Goal: Entertainment & Leisure: Consume media (video, audio)

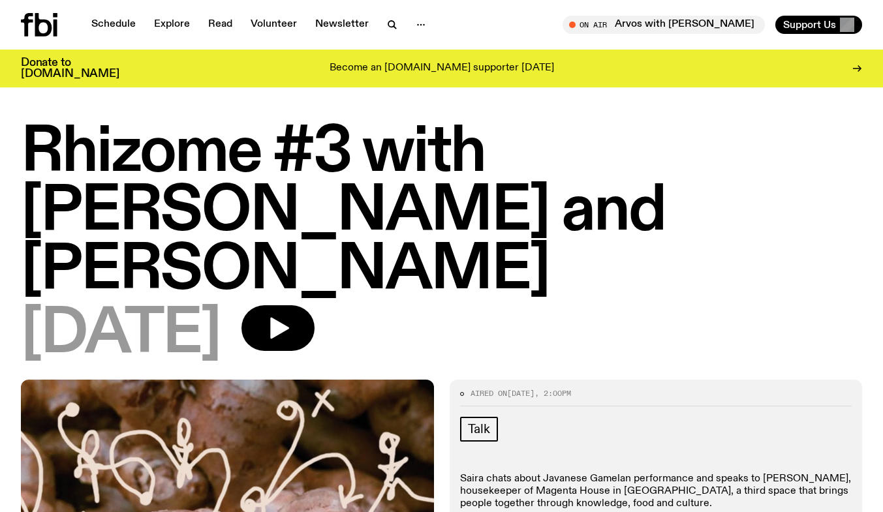
click at [313, 210] on h1 "Rhizome #3 with [PERSON_NAME] and [PERSON_NAME]" at bounding box center [441, 212] width 841 height 176
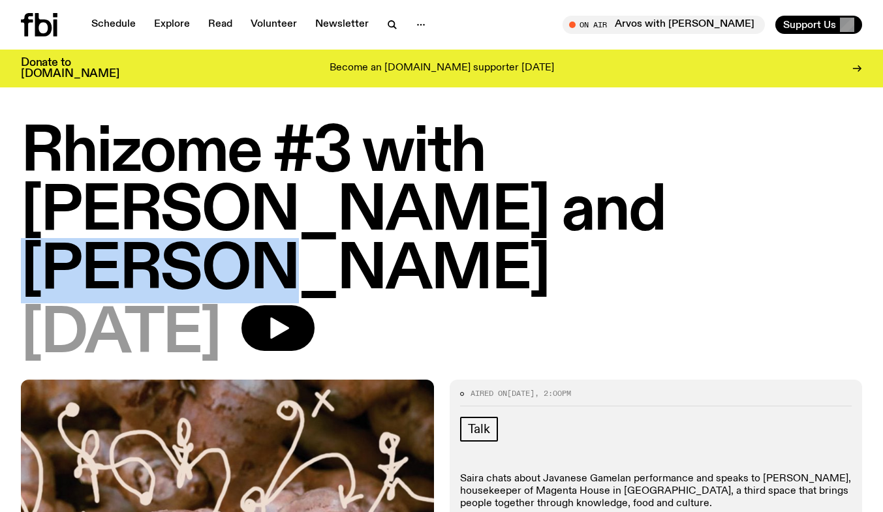
click at [313, 210] on h1 "Rhizome #3 with [PERSON_NAME] and [PERSON_NAME]" at bounding box center [441, 212] width 841 height 176
click at [193, 205] on h1 "Rhizome #3 with [PERSON_NAME] and [PERSON_NAME]" at bounding box center [441, 212] width 841 height 176
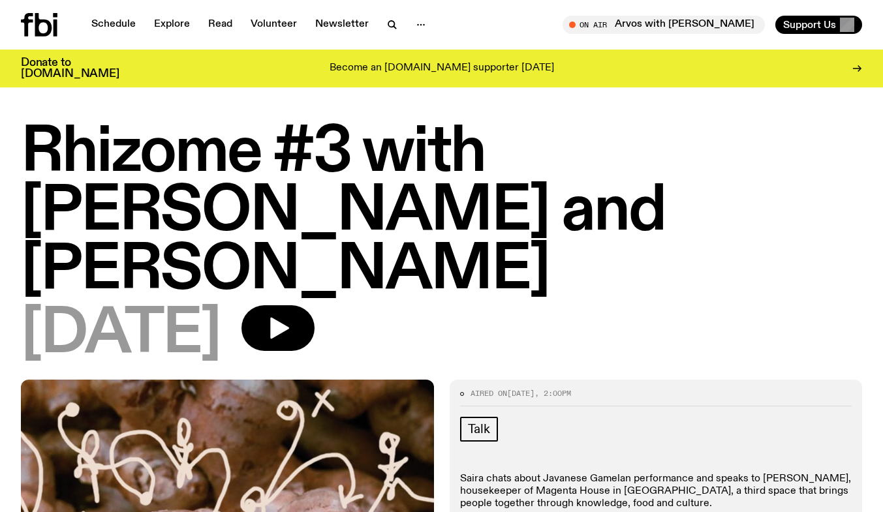
drag, startPoint x: 143, startPoint y: 210, endPoint x: 653, endPoint y: 209, distance: 509.7
click at [653, 209] on h1 "Rhizome #3 with [PERSON_NAME] and [PERSON_NAME]" at bounding box center [441, 212] width 841 height 176
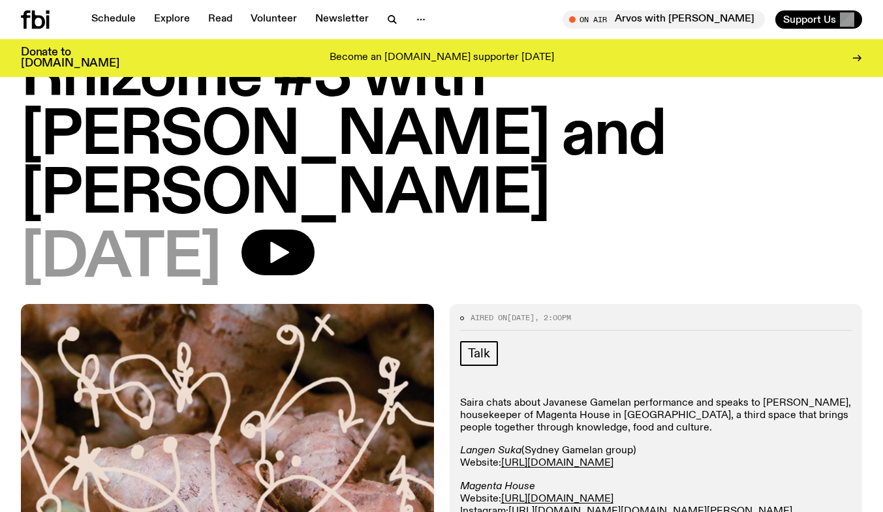
copy h1 "[PERSON_NAME]"
drag, startPoint x: 534, startPoint y: 356, endPoint x: 655, endPoint y: 358, distance: 121.4
click at [655, 397] on p "Saira chats about Javanese Gamelan performance and speaks to [PERSON_NAME], hou…" at bounding box center [656, 416] width 392 height 38
copy p "Magenta House in Redfern"
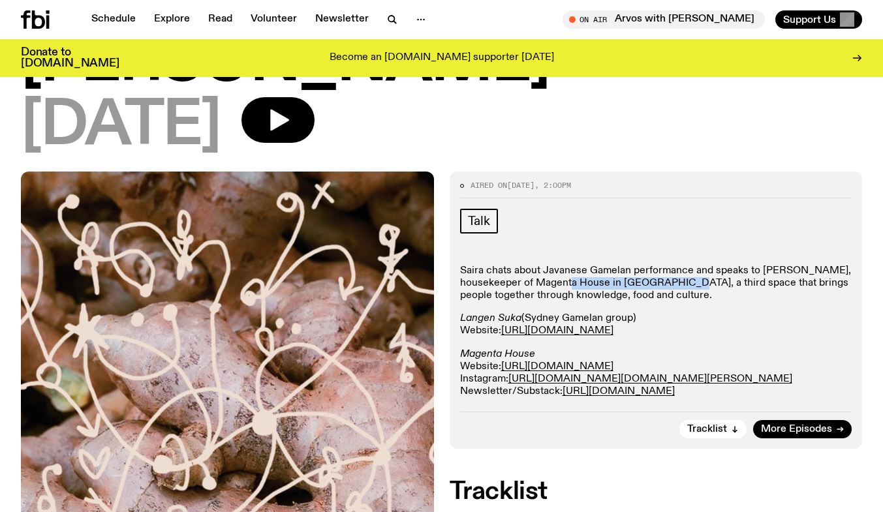
scroll to position [196, 0]
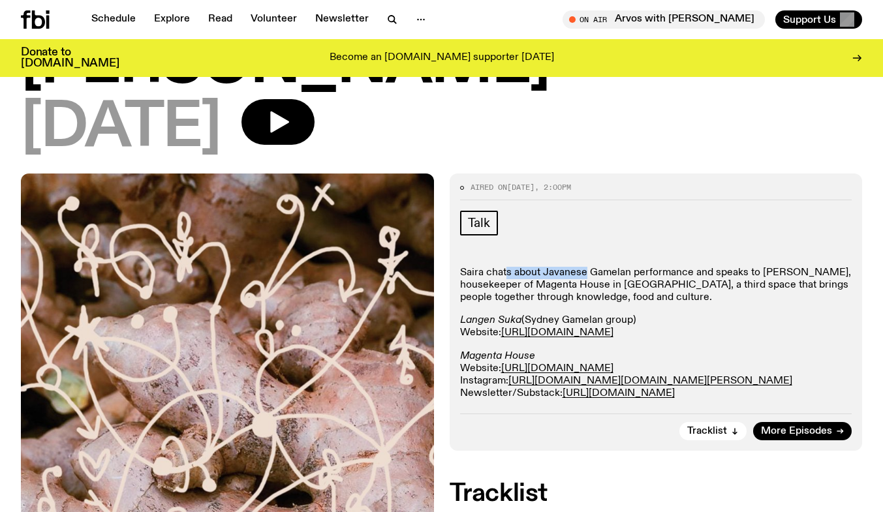
drag, startPoint x: 505, startPoint y: 217, endPoint x: 610, endPoint y: 214, distance: 105.8
click at [589, 267] on p "Saira chats about Javanese Gamelan performance and speaks to [PERSON_NAME], hou…" at bounding box center [656, 286] width 392 height 38
click at [610, 267] on p "Saira chats about Javanese Gamelan performance and speaks to [PERSON_NAME], hou…" at bounding box center [656, 286] width 392 height 38
click at [663, 267] on p "Saira chats about Javanese Gamelan performance and speaks to [PERSON_NAME], hou…" at bounding box center [656, 286] width 392 height 38
drag, startPoint x: 591, startPoint y: 217, endPoint x: 627, endPoint y: 212, distance: 36.2
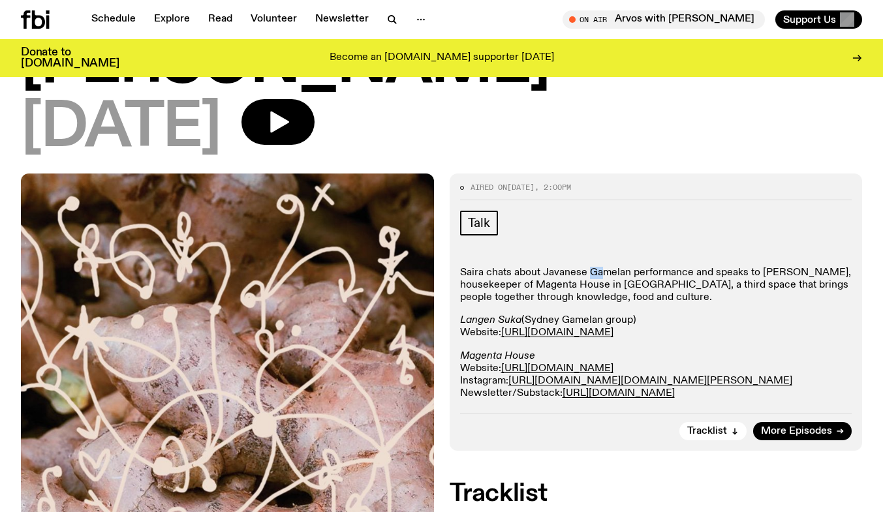
click at [623, 267] on p "Saira chats about Javanese Gamelan performance and speaks to [PERSON_NAME], hou…" at bounding box center [656, 286] width 392 height 38
drag, startPoint x: 627, startPoint y: 212, endPoint x: 637, endPoint y: 213, distance: 10.5
click at [632, 267] on p "Saira chats about Javanese Gamelan performance and speaks to [PERSON_NAME], hou…" at bounding box center [656, 286] width 392 height 38
drag, startPoint x: 676, startPoint y: 215, endPoint x: 713, endPoint y: 208, distance: 37.1
click at [702, 267] on p "Saira chats about Javanese Gamelan performance and speaks to [PERSON_NAME], hou…" at bounding box center [656, 286] width 392 height 38
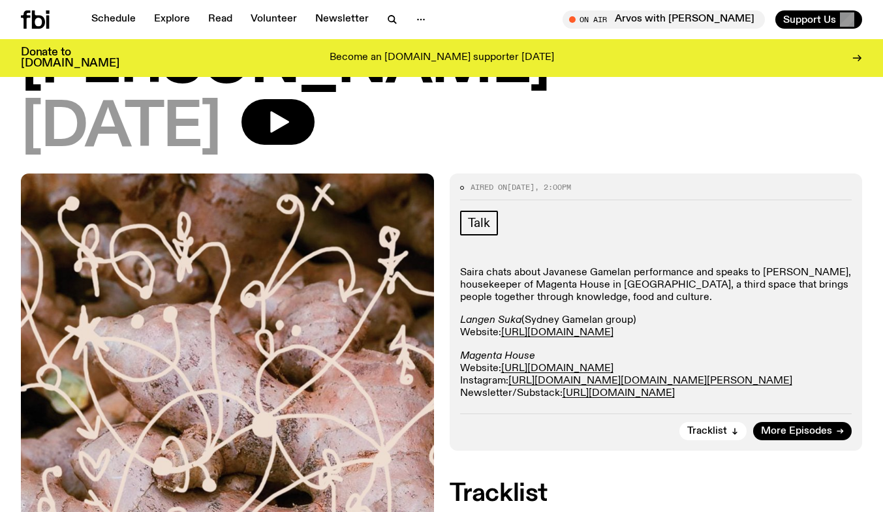
drag, startPoint x: 721, startPoint y: 208, endPoint x: 749, endPoint y: 212, distance: 29.0
click at [722, 267] on p "Saira chats about Javanese Gamelan performance and speaks to [PERSON_NAME], hou…" at bounding box center [656, 286] width 392 height 38
click at [749, 267] on p "Saira chats about Javanese Gamelan performance and speaks to [PERSON_NAME], hou…" at bounding box center [656, 286] width 392 height 38
click at [622, 267] on p "Saira chats about Javanese Gamelan performance and speaks to [PERSON_NAME], hou…" at bounding box center [656, 286] width 392 height 38
click at [676, 267] on p "Saira chats about Javanese Gamelan performance and speaks to [PERSON_NAME], hou…" at bounding box center [656, 286] width 392 height 38
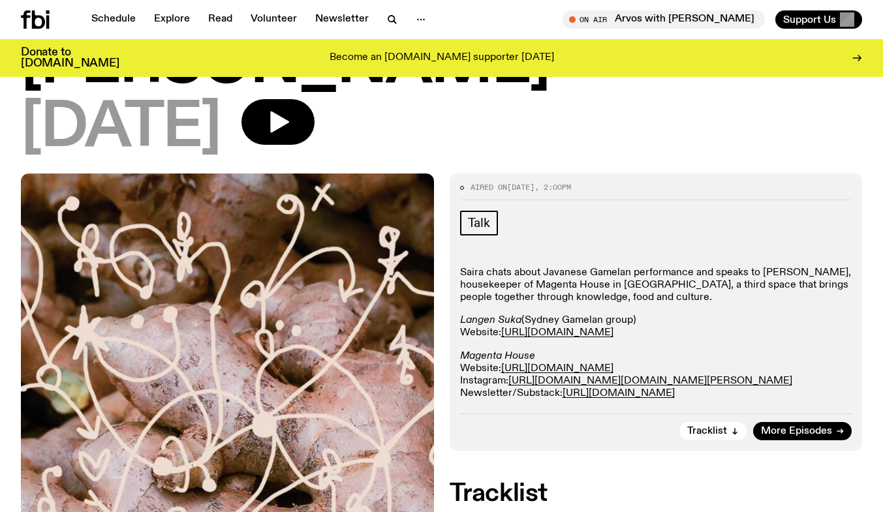
click at [691, 267] on p "Saira chats about Javanese Gamelan performance and speaks to [PERSON_NAME], hou…" at bounding box center [656, 286] width 392 height 38
click at [666, 267] on p "Saira chats about Javanese Gamelan performance and speaks to [PERSON_NAME], hou…" at bounding box center [656, 286] width 392 height 38
drag, startPoint x: 514, startPoint y: 223, endPoint x: 531, endPoint y: 221, distance: 16.5
click at [530, 267] on p "Saira chats about Javanese Gamelan performance and speaks to [PERSON_NAME], hou…" at bounding box center [656, 286] width 392 height 38
drag, startPoint x: 539, startPoint y: 219, endPoint x: 587, endPoint y: 225, distance: 47.9
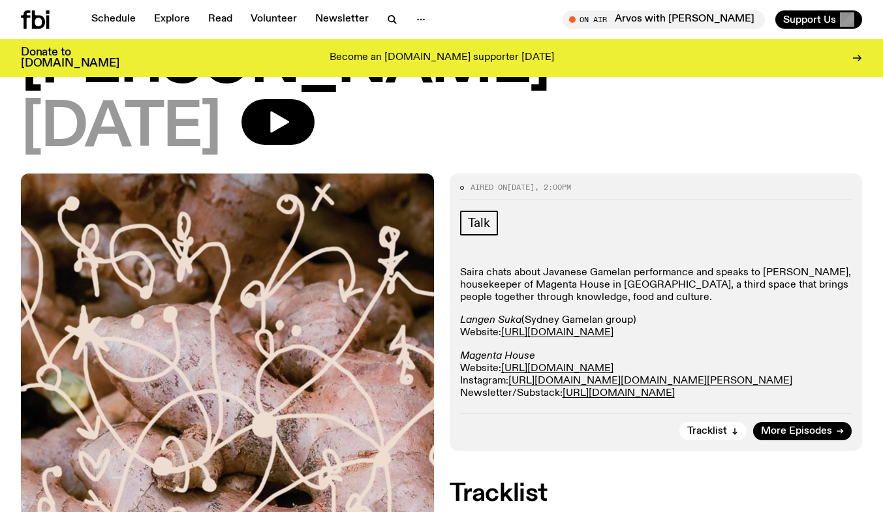
click at [539, 267] on p "Saira chats about Javanese Gamelan performance and speaks to [PERSON_NAME], hou…" at bounding box center [656, 286] width 392 height 38
click at [587, 267] on p "Saira chats about Javanese Gamelan performance and speaks to [PERSON_NAME], hou…" at bounding box center [656, 286] width 392 height 38
click at [615, 267] on p "Saira chats about Javanese Gamelan performance and speaks to [PERSON_NAME], hou…" at bounding box center [656, 286] width 392 height 38
drag, startPoint x: 629, startPoint y: 223, endPoint x: 637, endPoint y: 223, distance: 7.8
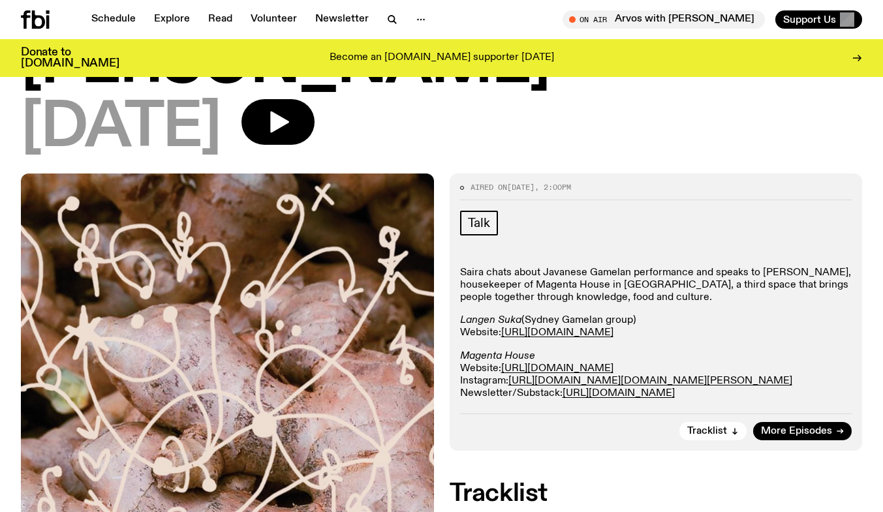
click at [630, 267] on p "Saira chats about Javanese Gamelan performance and speaks to [PERSON_NAME], hou…" at bounding box center [656, 286] width 392 height 38
click at [655, 267] on p "Saira chats about Javanese Gamelan performance and speaks to [PERSON_NAME], hou…" at bounding box center [656, 286] width 392 height 38
drag, startPoint x: 550, startPoint y: 222, endPoint x: 572, endPoint y: 224, distance: 22.3
click at [551, 267] on p "Saira chats about Javanese Gamelan performance and speaks to [PERSON_NAME], hou…" at bounding box center [656, 286] width 392 height 38
click at [593, 267] on p "Saira chats about Javanese Gamelan performance and speaks to [PERSON_NAME], hou…" at bounding box center [656, 286] width 392 height 38
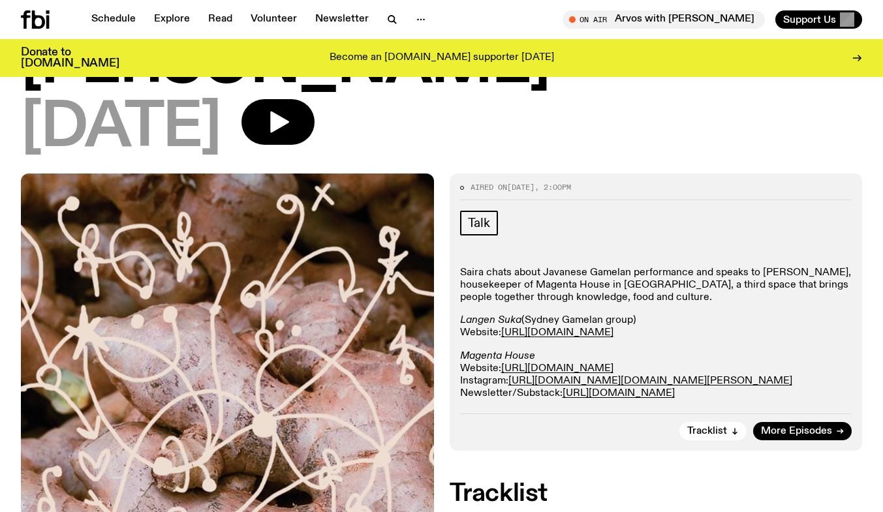
click at [577, 267] on p "Saira chats about Javanese Gamelan performance and speaks to [PERSON_NAME], hou…" at bounding box center [656, 286] width 392 height 38
click at [589, 267] on p "Saira chats about Javanese Gamelan performance and speaks to [PERSON_NAME], hou…" at bounding box center [656, 286] width 392 height 38
click at [610, 267] on p "Saira chats about Javanese Gamelan performance and speaks to [PERSON_NAME], hou…" at bounding box center [656, 286] width 392 height 38
click at [612, 267] on p "Saira chats about Javanese Gamelan performance and speaks to [PERSON_NAME], hou…" at bounding box center [656, 286] width 392 height 38
click at [621, 267] on p "Saira chats about Javanese Gamelan performance and speaks to [PERSON_NAME], hou…" at bounding box center [656, 286] width 392 height 38
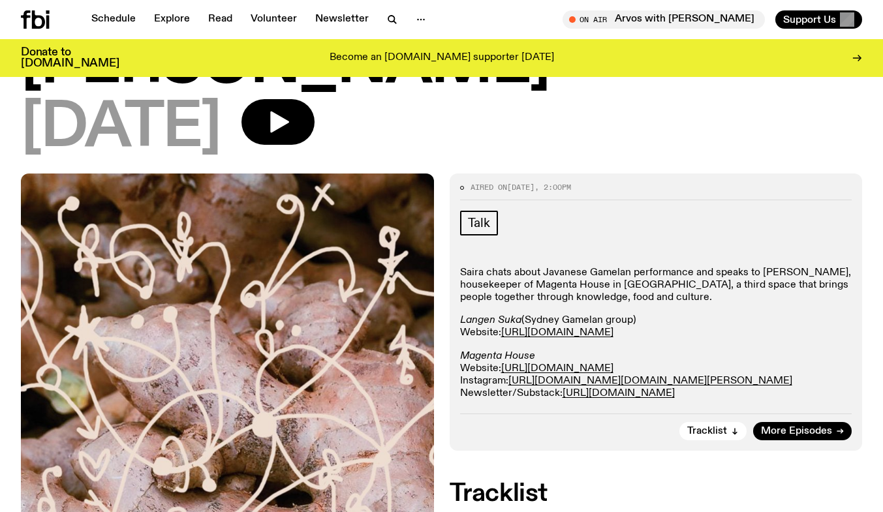
click at [630, 267] on p "Saira chats about Javanese Gamelan performance and speaks to [PERSON_NAME], hou…" at bounding box center [656, 286] width 392 height 38
click at [531, 267] on p "Saira chats about Javanese Gamelan performance and speaks to [PERSON_NAME], hou…" at bounding box center [656, 286] width 392 height 38
click at [537, 267] on p "Saira chats about Javanese Gamelan performance and speaks to [PERSON_NAME], hou…" at bounding box center [656, 286] width 392 height 38
click at [548, 267] on p "Saira chats about Javanese Gamelan performance and speaks to [PERSON_NAME], hou…" at bounding box center [656, 286] width 392 height 38
click at [576, 267] on p "Saira chats about Javanese Gamelan performance and speaks to [PERSON_NAME], hou…" at bounding box center [656, 286] width 392 height 38
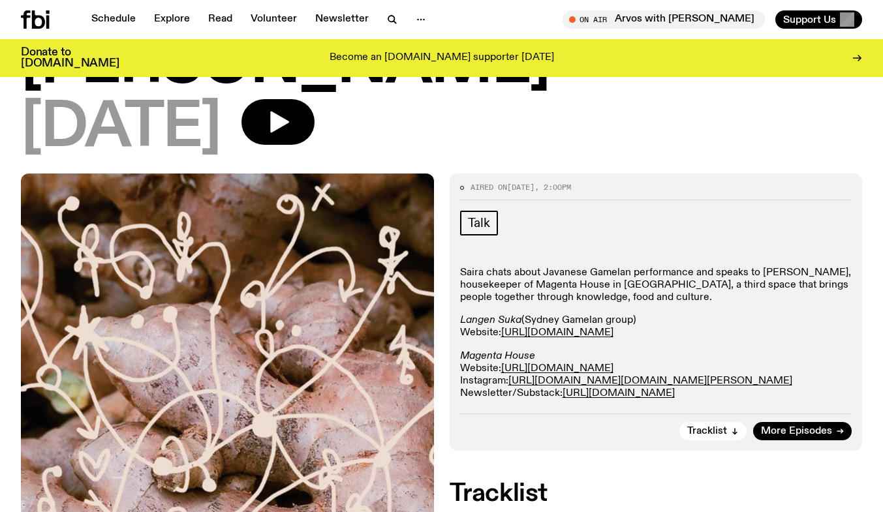
click at [583, 267] on p "Saira chats about Javanese Gamelan performance and speaks to [PERSON_NAME], hou…" at bounding box center [656, 286] width 392 height 38
click at [608, 267] on p "Saira chats about Javanese Gamelan performance and speaks to [PERSON_NAME], hou…" at bounding box center [656, 286] width 392 height 38
click at [561, 267] on p "Saira chats about Javanese Gamelan performance and speaks to [PERSON_NAME], hou…" at bounding box center [656, 286] width 392 height 38
click at [591, 267] on p "Saira chats about Javanese Gamelan performance and speaks to [PERSON_NAME], hou…" at bounding box center [656, 286] width 392 height 38
click at [581, 267] on p "Saira chats about Javanese Gamelan performance and speaks to [PERSON_NAME], hou…" at bounding box center [656, 286] width 392 height 38
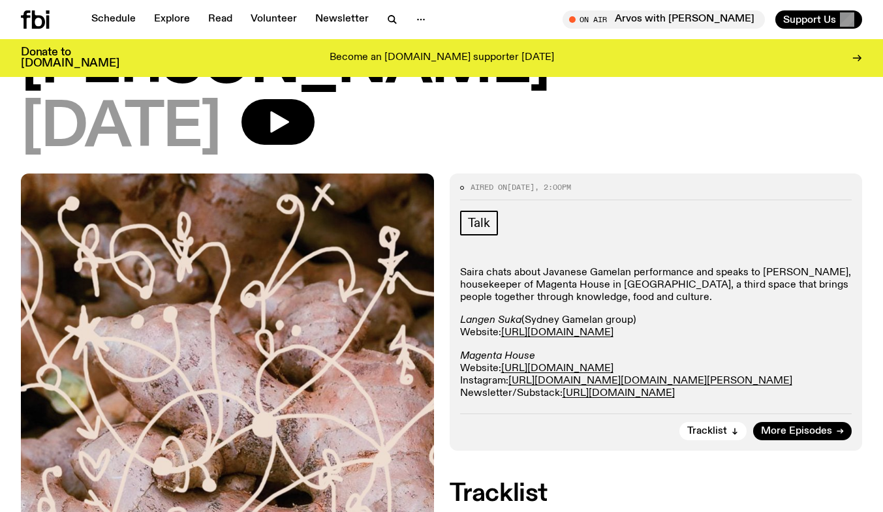
click at [545, 267] on p "Saira chats about Javanese Gamelan performance and speaks to [PERSON_NAME], hou…" at bounding box center [656, 286] width 392 height 38
click at [547, 267] on p "Saira chats about Javanese Gamelan performance and speaks to [PERSON_NAME], hou…" at bounding box center [656, 286] width 392 height 38
drag, startPoint x: 556, startPoint y: 225, endPoint x: 588, endPoint y: 225, distance: 32.0
click at [559, 267] on p "Saira chats about Javanese Gamelan performance and speaks to [PERSON_NAME], hou…" at bounding box center [656, 286] width 392 height 38
drag, startPoint x: 588, startPoint y: 225, endPoint x: 608, endPoint y: 225, distance: 20.2
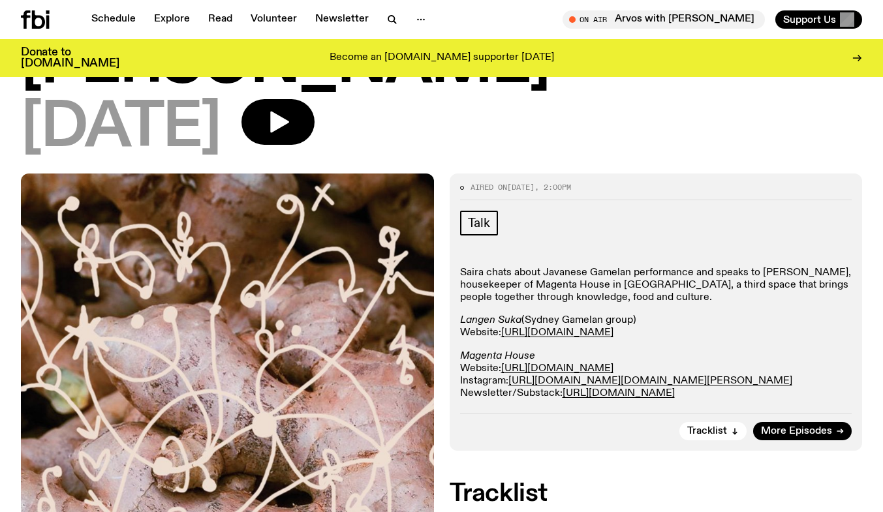
click at [589, 267] on p "Saira chats about Javanese Gamelan performance and speaks to [PERSON_NAME], hou…" at bounding box center [656, 286] width 392 height 38
click at [626, 267] on p "Saira chats about Javanese Gamelan performance and speaks to [PERSON_NAME], hou…" at bounding box center [656, 286] width 392 height 38
click at [632, 267] on p "Saira chats about Javanese Gamelan performance and speaks to [PERSON_NAME], hou…" at bounding box center [656, 286] width 392 height 38
drag, startPoint x: 531, startPoint y: 239, endPoint x: 570, endPoint y: 239, distance: 39.8
click at [564, 267] on p "Saira chats about Javanese Gamelan performance and speaks to [PERSON_NAME], hou…" at bounding box center [656, 286] width 392 height 38
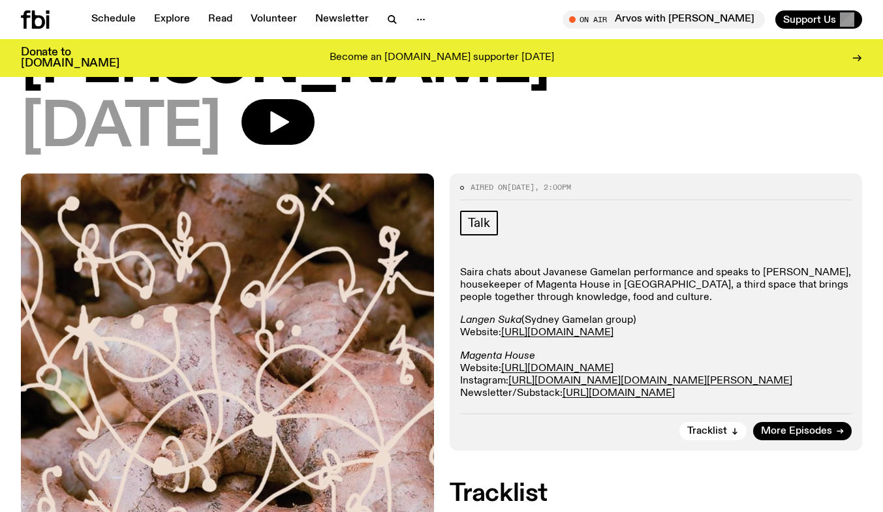
click at [575, 267] on p "Saira chats about Javanese Gamelan performance and speaks to [PERSON_NAME], hou…" at bounding box center [656, 286] width 392 height 38
click at [592, 267] on p "Saira chats about Javanese Gamelan performance and speaks to [PERSON_NAME], hou…" at bounding box center [656, 286] width 392 height 38
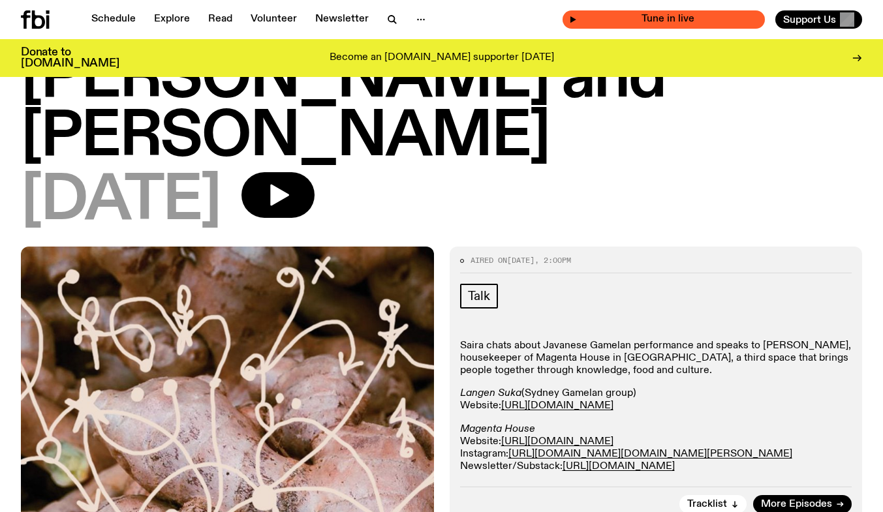
scroll to position [0, 0]
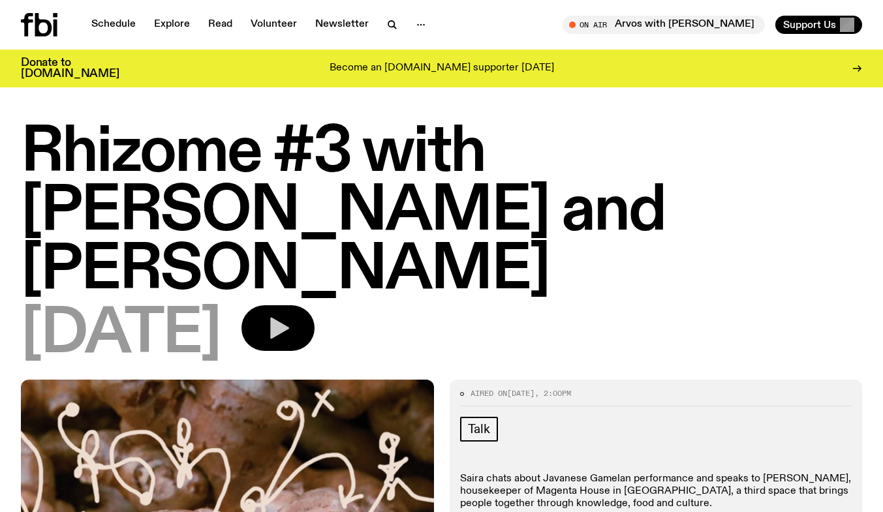
click at [291, 315] on icon "button" at bounding box center [278, 328] width 26 height 26
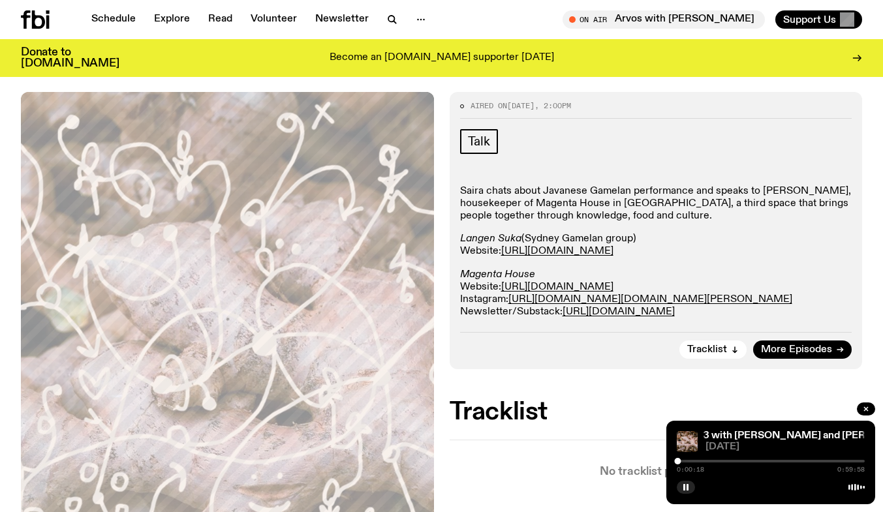
scroll to position [319, 0]
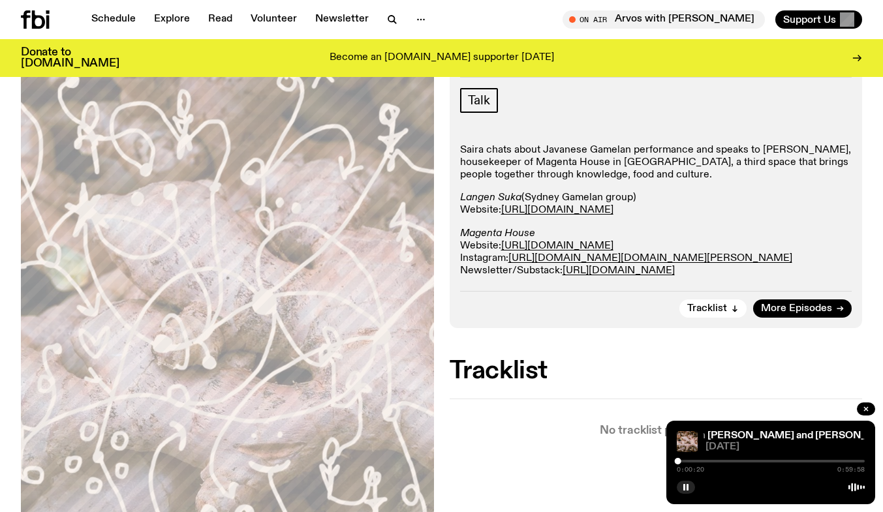
click at [681, 459] on div "0:00:20 0:59:58" at bounding box center [771, 466] width 188 height 16
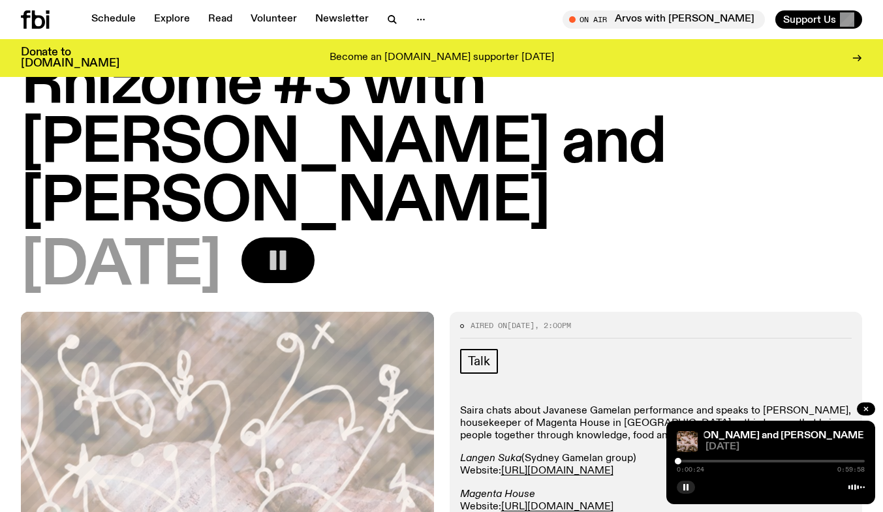
scroll to position [0, 0]
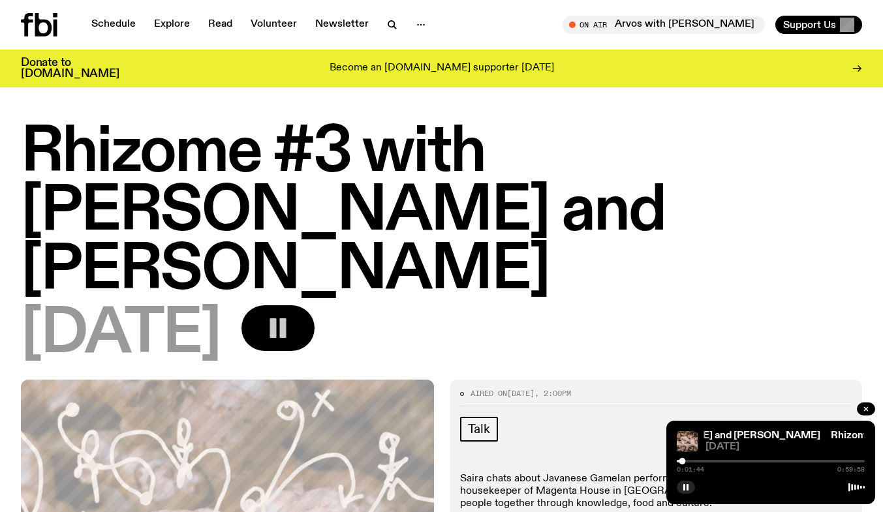
click at [685, 459] on div "0:01:44 0:59:58" at bounding box center [771, 466] width 188 height 16
click at [691, 460] on div at bounding box center [771, 461] width 188 height 3
click at [686, 461] on div at bounding box center [597, 461] width 188 height 3
click at [689, 461] on div at bounding box center [689, 461] width 7 height 7
click at [694, 459] on div "0:03:57 0:59:58" at bounding box center [771, 466] width 188 height 16
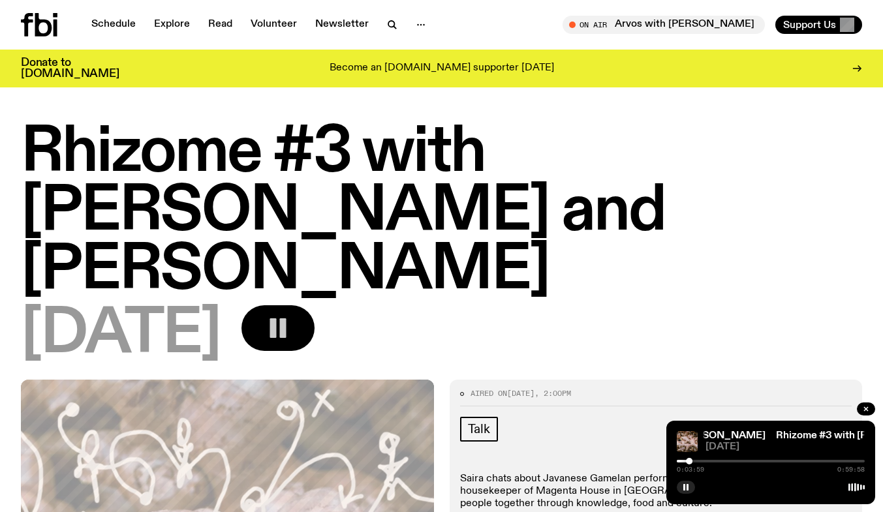
click at [692, 460] on div at bounding box center [771, 461] width 188 height 3
click at [696, 460] on div at bounding box center [771, 461] width 188 height 3
click at [291, 315] on icon "button" at bounding box center [278, 328] width 26 height 26
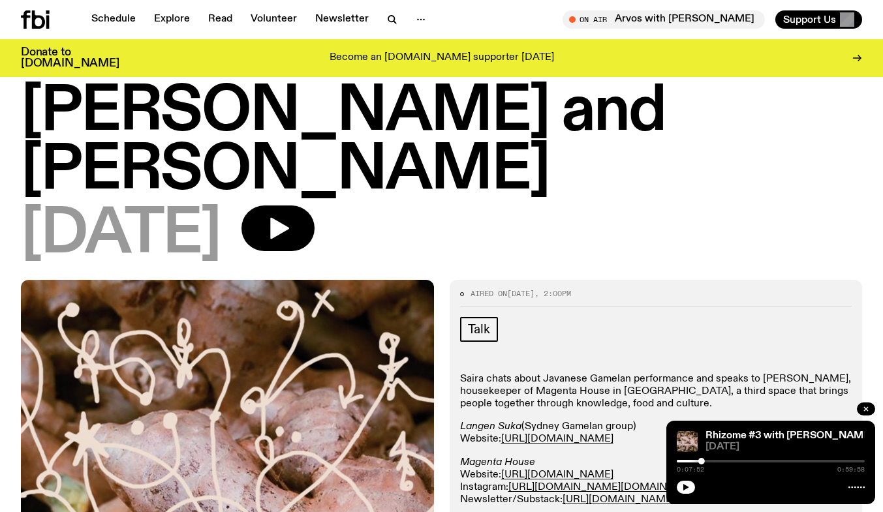
scroll to position [59, 0]
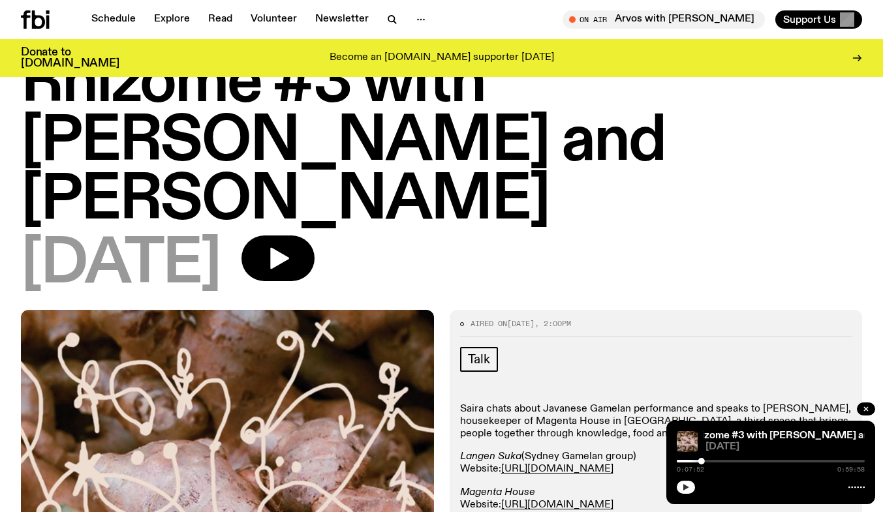
click at [681, 486] on button "button" at bounding box center [686, 487] width 18 height 13
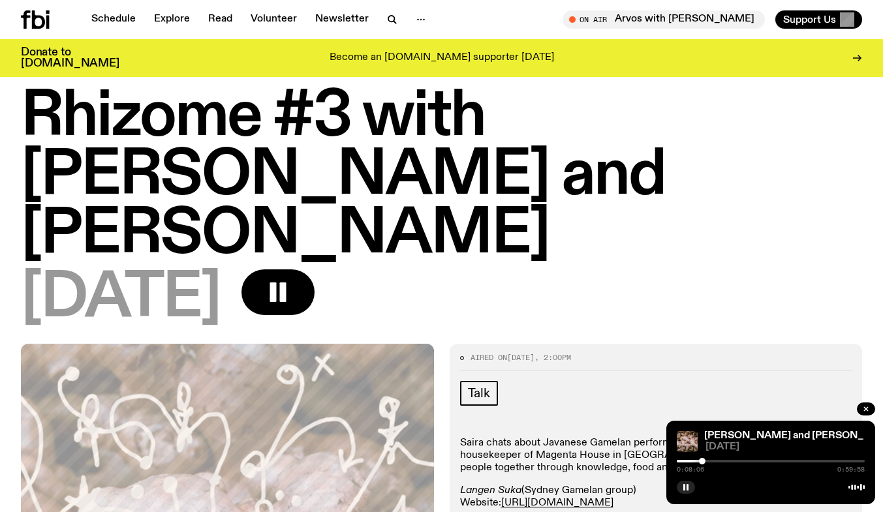
scroll to position [0, 0]
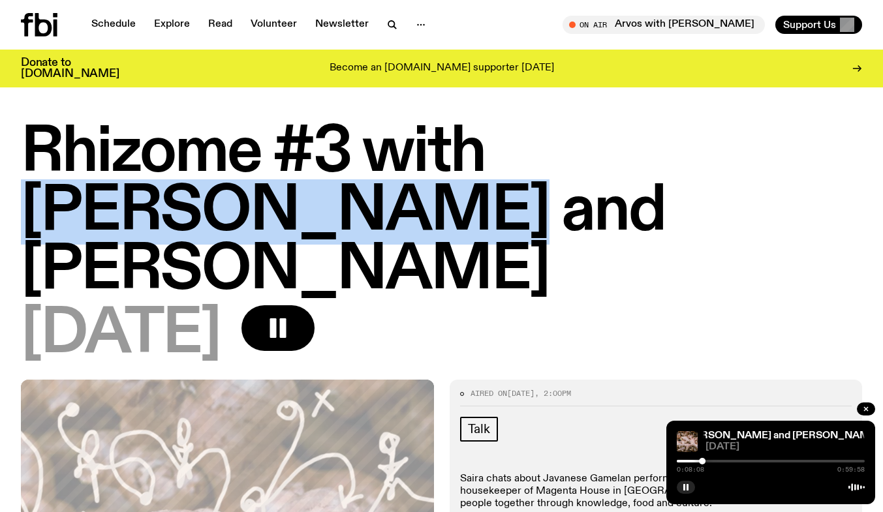
drag, startPoint x: 503, startPoint y: 154, endPoint x: 854, endPoint y: 151, distance: 351.8
click at [854, 151] on h1 "Rhizome #3 with [PERSON_NAME] and [PERSON_NAME]" at bounding box center [441, 212] width 841 height 176
copy h1 "[PERSON_NAME]"
click at [704, 460] on div at bounding box center [705, 461] width 7 height 7
click at [704, 460] on div at bounding box center [703, 461] width 7 height 7
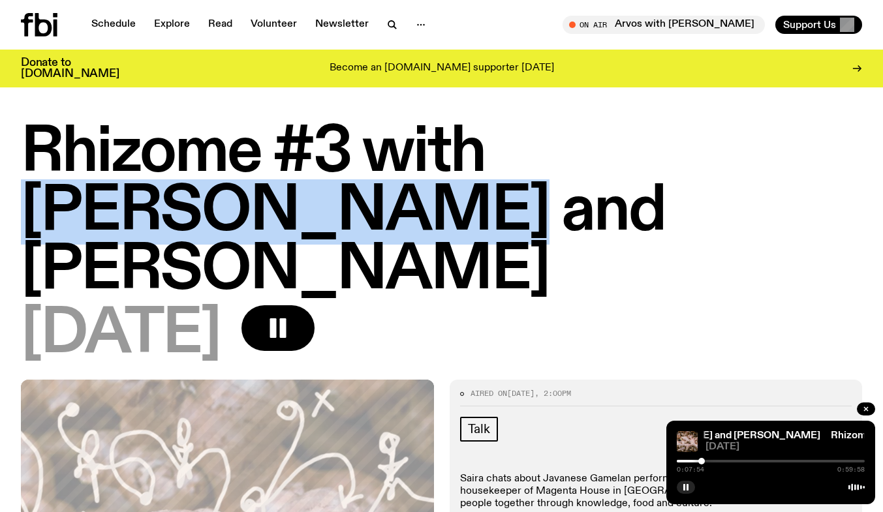
click at [702, 461] on div at bounding box center [701, 461] width 7 height 7
click at [701, 461] on div at bounding box center [701, 461] width 7 height 7
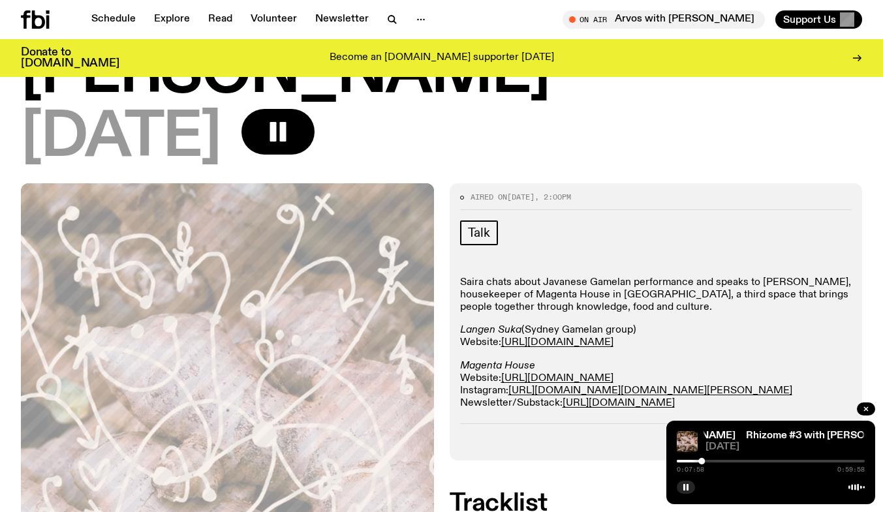
scroll to position [194, 0]
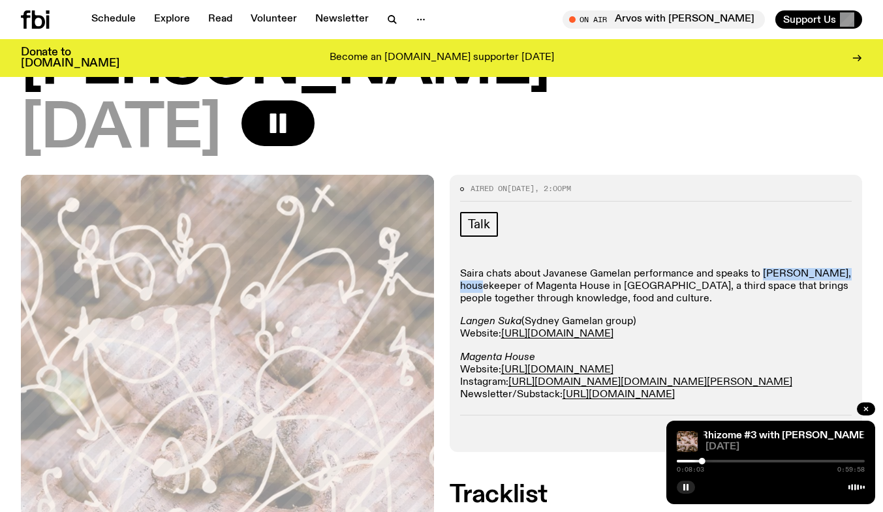
drag, startPoint x: 759, startPoint y: 215, endPoint x: 842, endPoint y: 212, distance: 83.0
click at [842, 268] on p "Saira chats about Javanese Gamelan performance and speaks to [PERSON_NAME], hou…" at bounding box center [656, 287] width 392 height 38
copy p "[PERSON_NAME]"
click at [701, 460] on div at bounding box center [704, 461] width 7 height 7
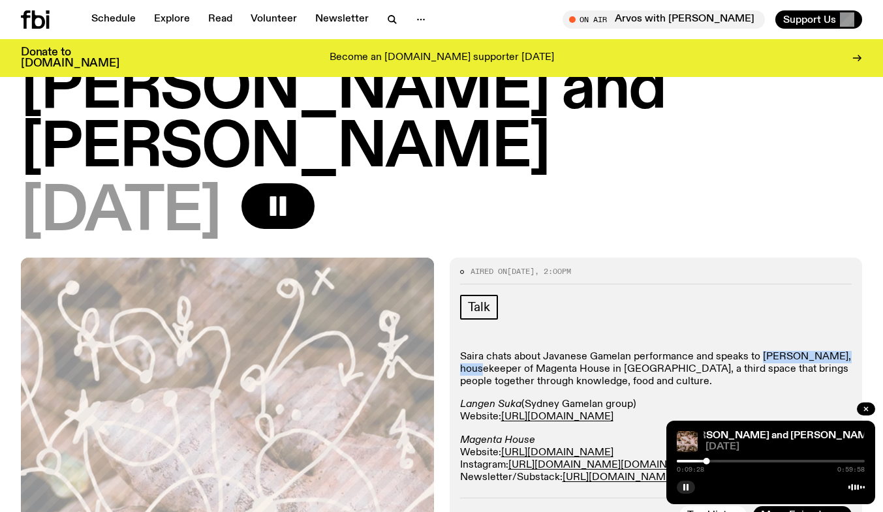
scroll to position [177, 0]
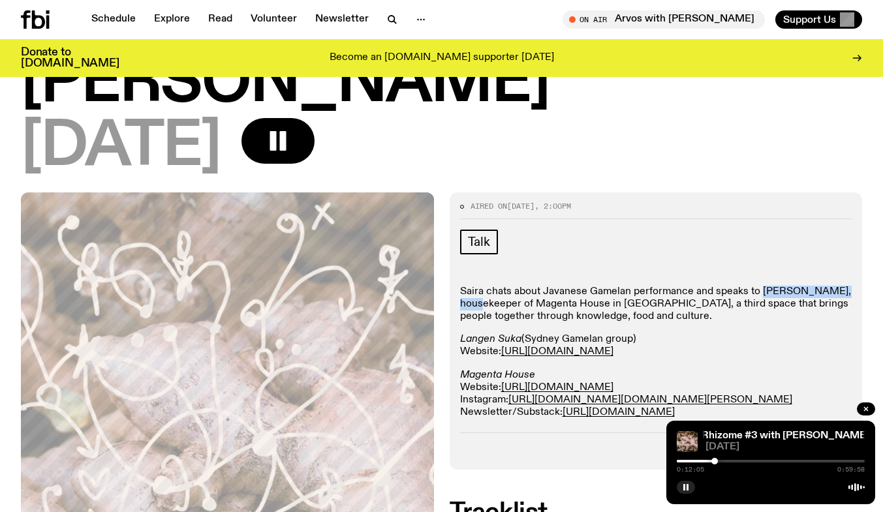
click at [713, 459] on div at bounding box center [714, 461] width 7 height 7
click at [714, 460] on div at bounding box center [714, 461] width 7 height 7
click at [718, 461] on div at bounding box center [718, 461] width 7 height 7
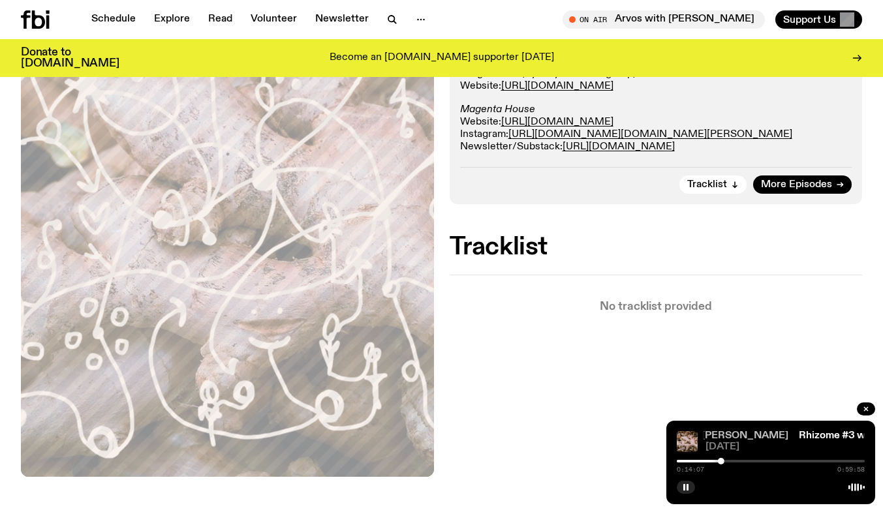
scroll to position [438, 0]
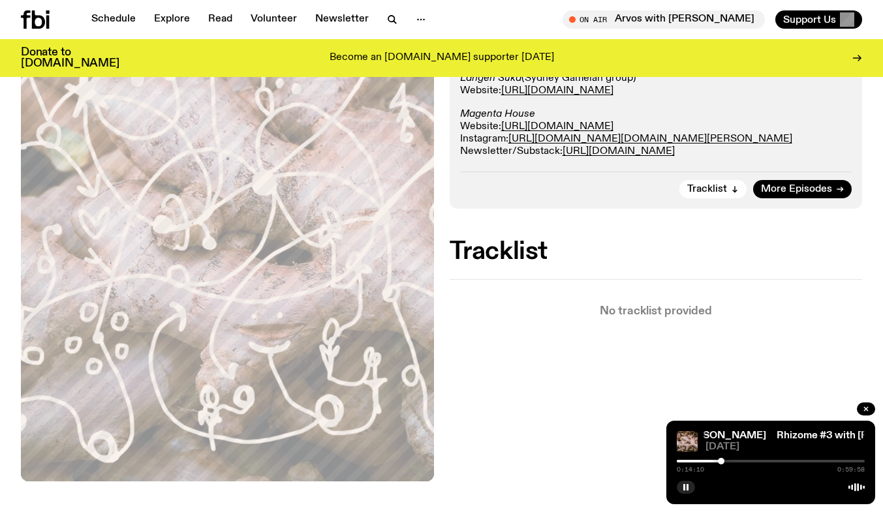
click at [720, 463] on div at bounding box center [721, 461] width 7 height 7
click at [718, 463] on div at bounding box center [718, 461] width 7 height 7
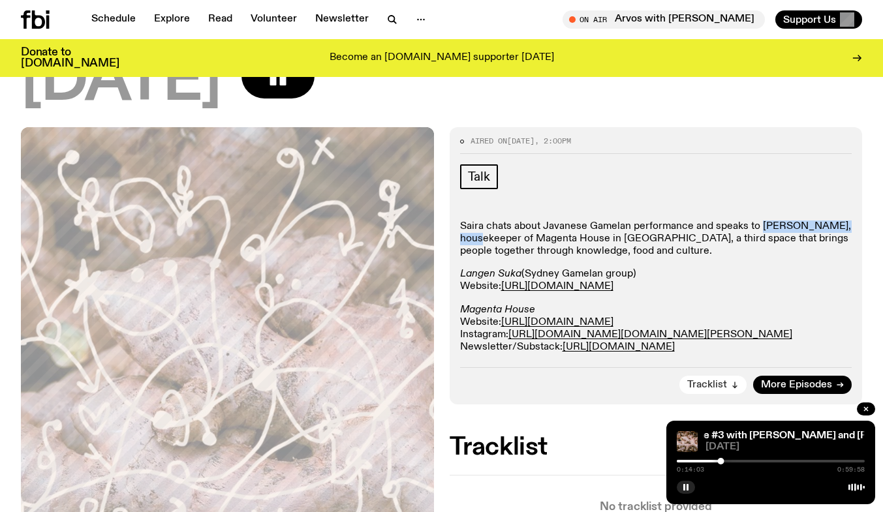
click at [727, 381] on span "Tracklist" at bounding box center [707, 386] width 40 height 10
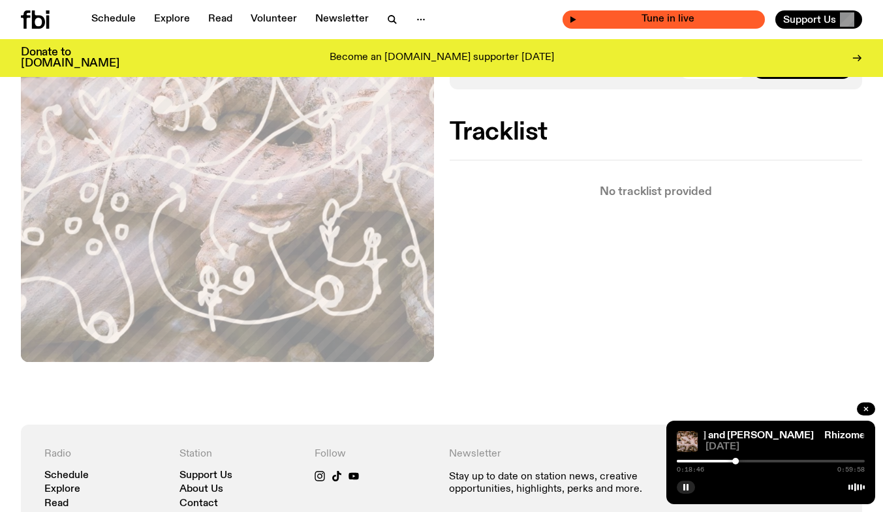
scroll to position [347, 0]
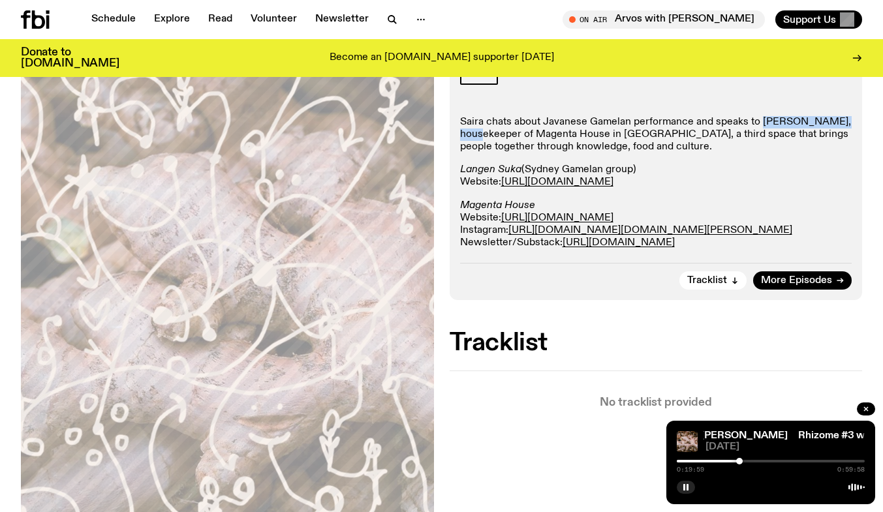
click at [739, 463] on div at bounding box center [739, 461] width 7 height 7
click at [738, 463] on div at bounding box center [738, 461] width 7 height 7
click at [740, 461] on div at bounding box center [740, 461] width 7 height 7
click at [738, 462] on div at bounding box center [740, 461] width 7 height 7
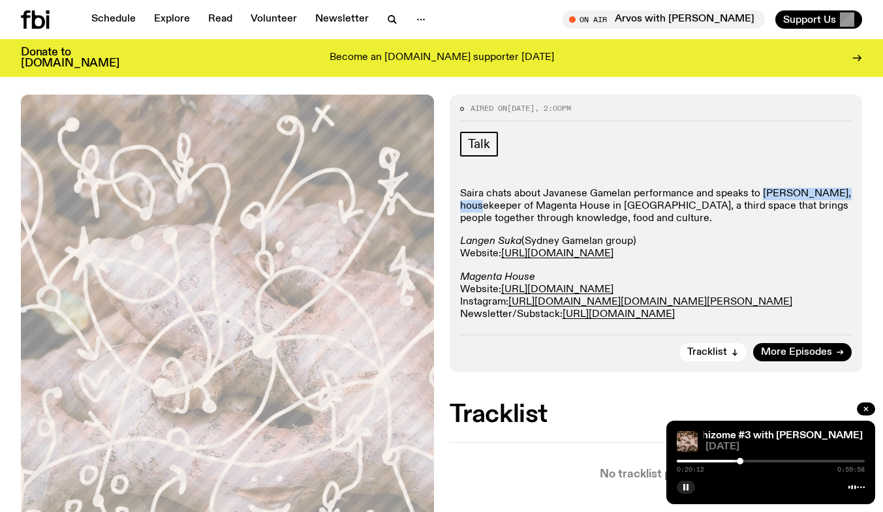
scroll to position [216, 0]
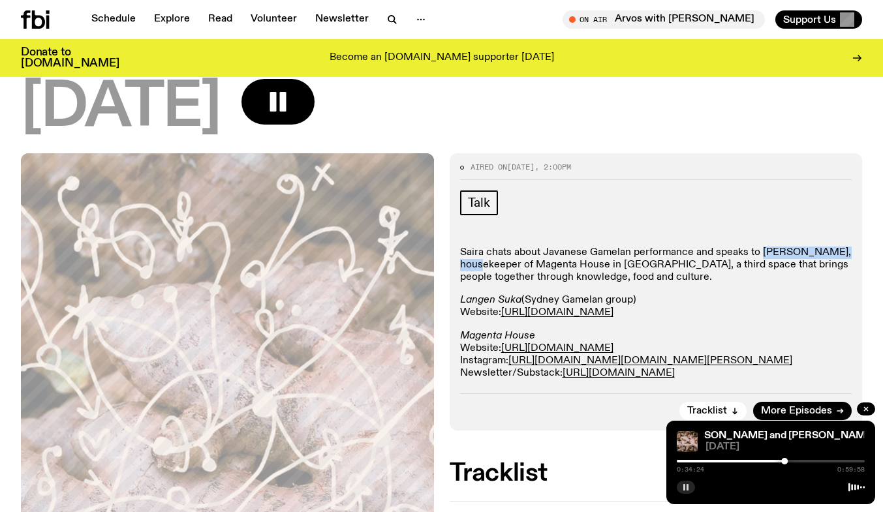
click at [685, 489] on rect "button" at bounding box center [684, 487] width 2 height 7
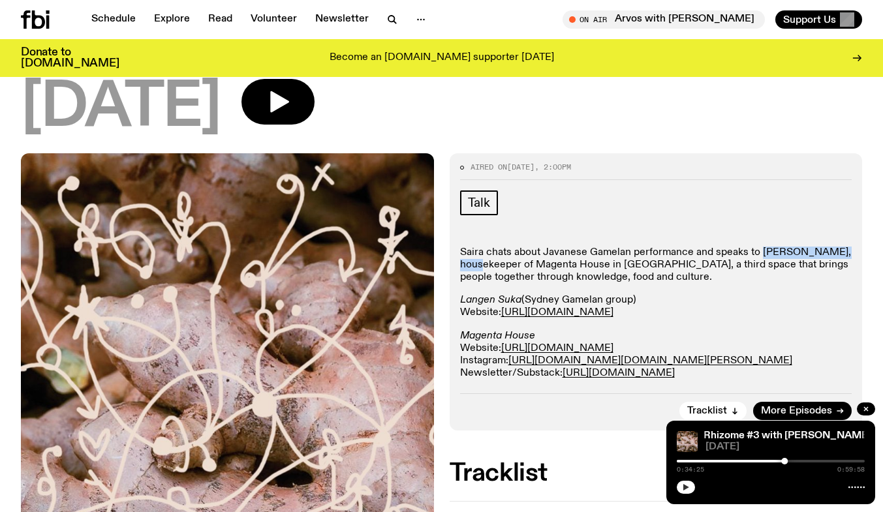
click at [690, 488] on button "button" at bounding box center [686, 487] width 18 height 13
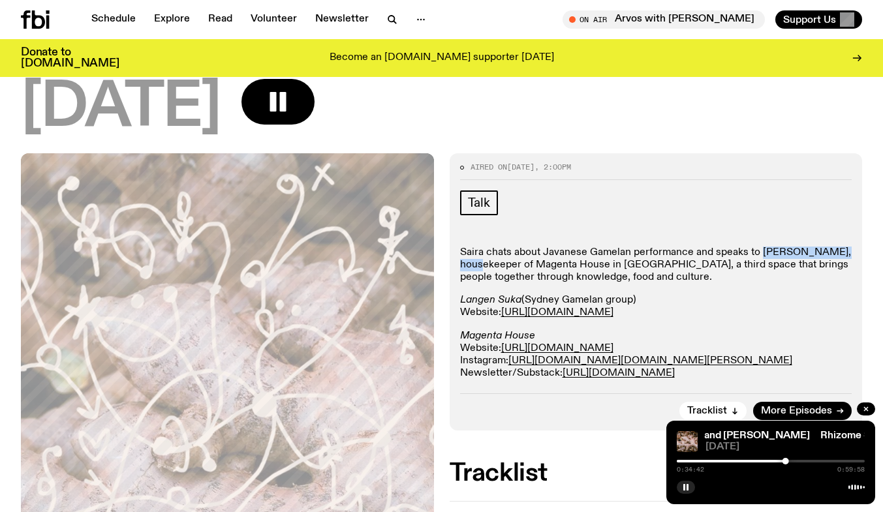
click at [704, 393] on div "Aired on [DATE] 2:00pm Talk Saira chats about Javanese Gamelan performance and …" at bounding box center [441, 459] width 883 height 613
click at [719, 459] on div "0:34:46 0:59:58" at bounding box center [771, 466] width 188 height 16
click at [734, 461] on div at bounding box center [692, 461] width 188 height 3
click at [770, 463] on div "0:18:14 0:59:58" at bounding box center [771, 466] width 188 height 16
click at [781, 461] on div at bounding box center [771, 461] width 188 height 3
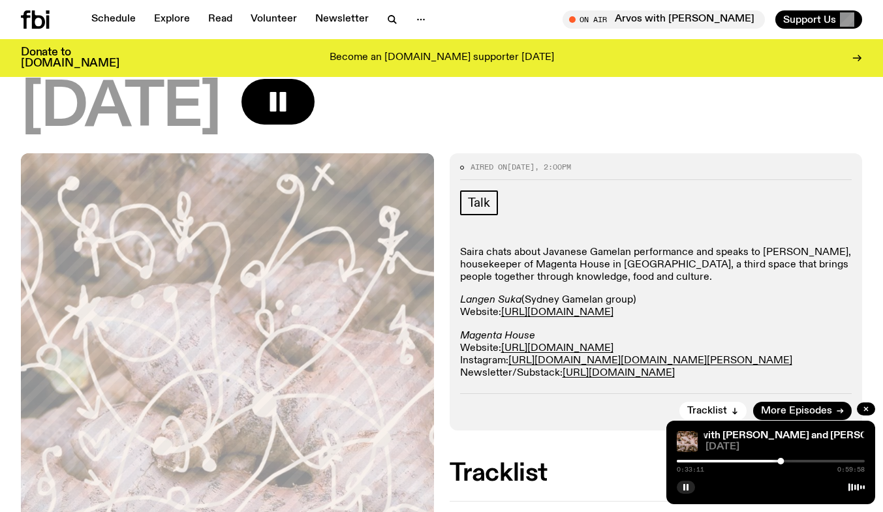
click at [785, 463] on div "0:33:11 0:59:58" at bounding box center [771, 466] width 188 height 16
click at [785, 462] on div at bounding box center [771, 461] width 188 height 3
click at [683, 247] on p "Saira chats about Javanese Gamelan performance and speaks to [PERSON_NAME], hou…" at bounding box center [656, 266] width 392 height 38
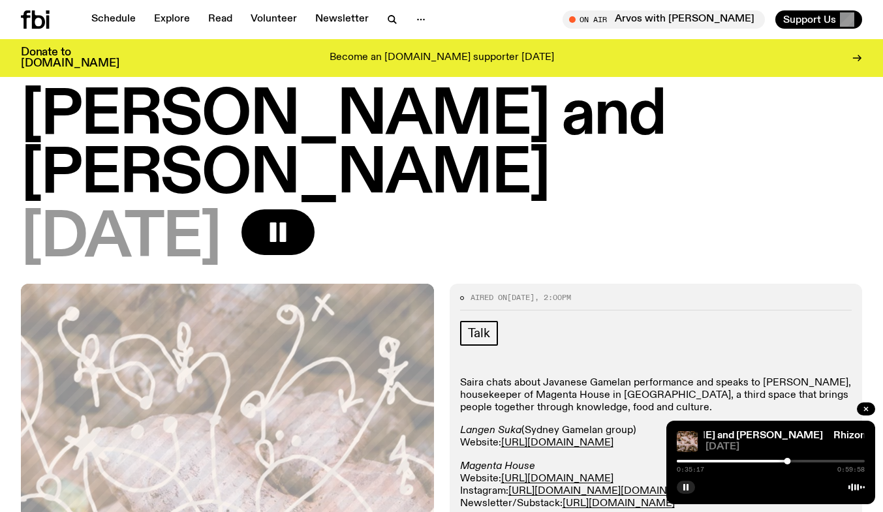
scroll to position [151, 0]
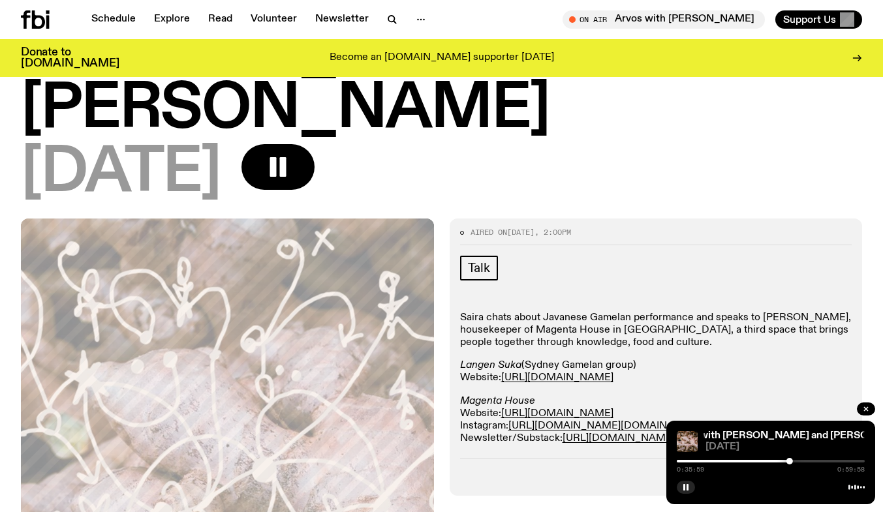
click at [589, 144] on div "[DATE]" at bounding box center [441, 173] width 841 height 59
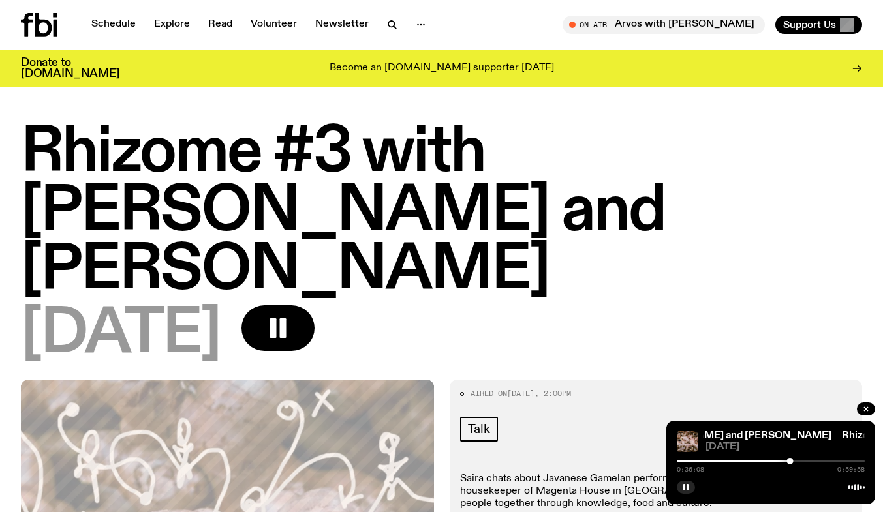
click at [672, 235] on h1 "Rhizome #3 with [PERSON_NAME] and [PERSON_NAME]" at bounding box center [441, 212] width 841 height 176
click at [690, 487] on button "button" at bounding box center [686, 487] width 18 height 13
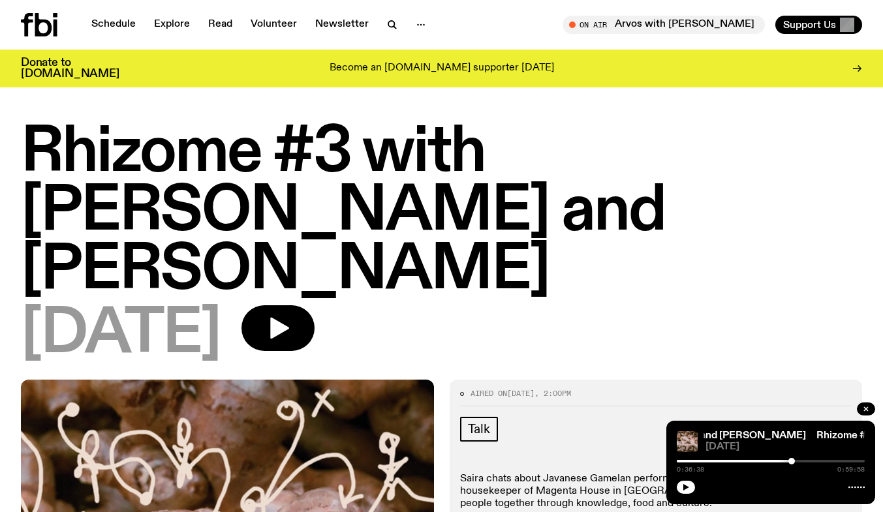
click at [722, 305] on div "[DATE]" at bounding box center [441, 334] width 841 height 59
